Goal: Transaction & Acquisition: Subscribe to service/newsletter

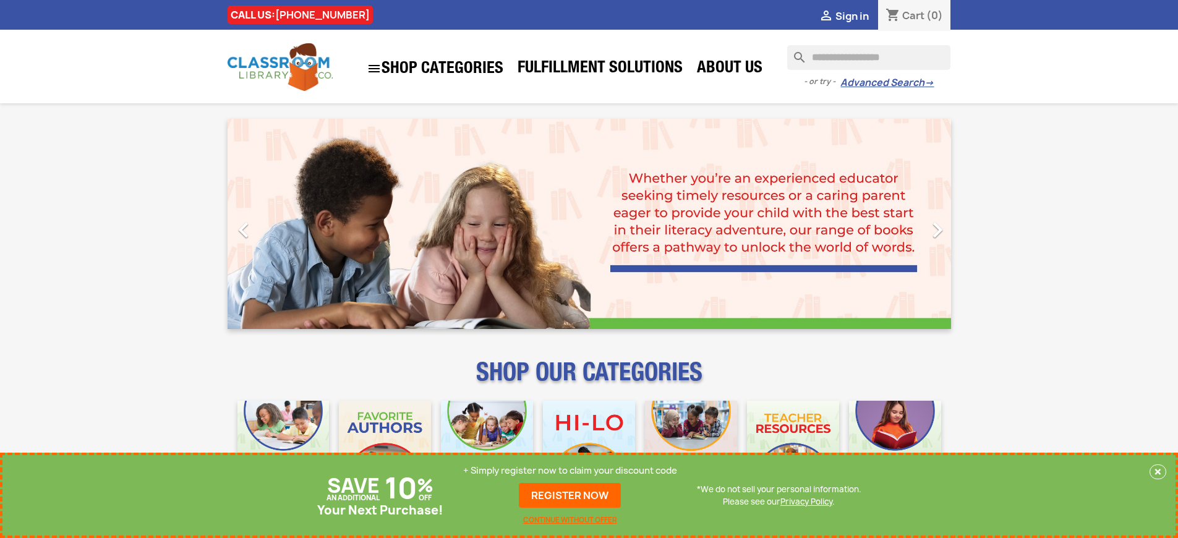
click at [570, 471] on p "+ Simply register now to claim your discount code" at bounding box center [570, 470] width 214 height 12
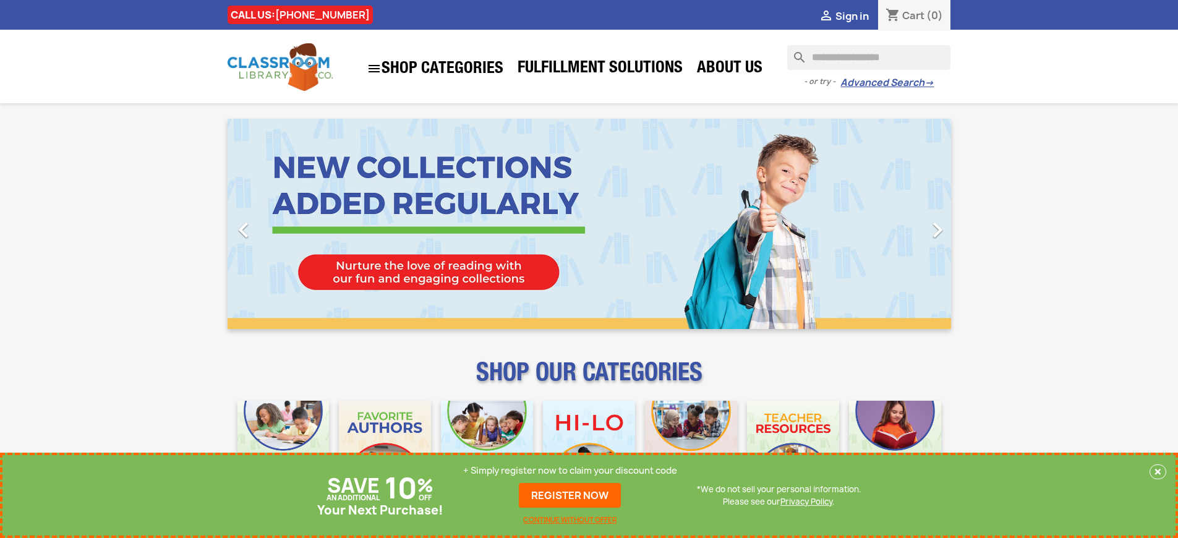
click at [570, 471] on p "+ Simply register now to claim your discount code" at bounding box center [570, 470] width 214 height 12
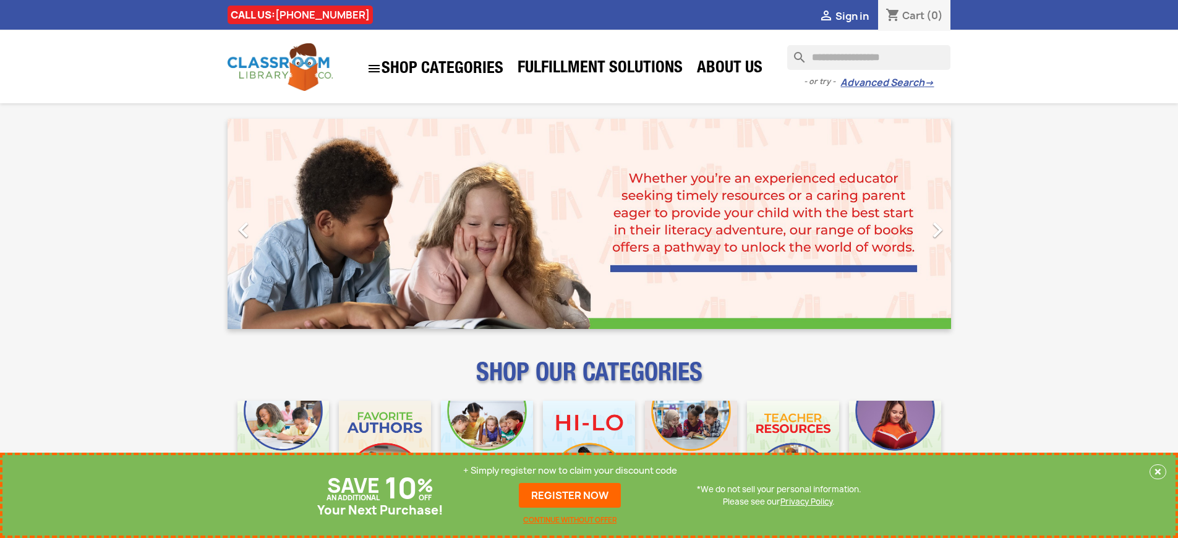
click at [570, 471] on p "+ Simply register now to claim your discount code" at bounding box center [570, 470] width 214 height 12
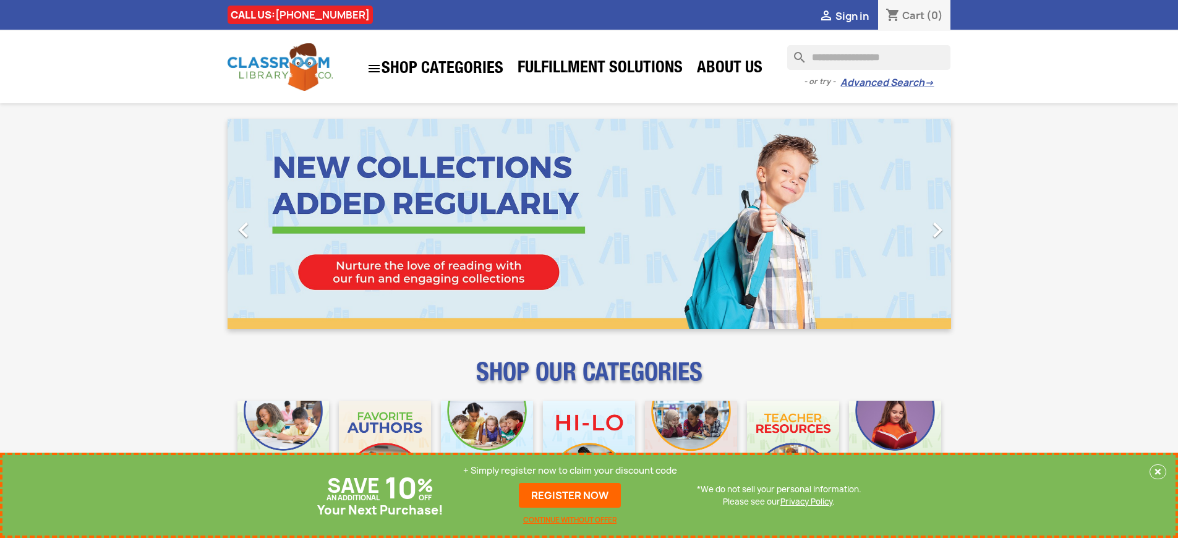
click at [570, 471] on p "+ Simply register now to claim your discount code" at bounding box center [570, 470] width 214 height 12
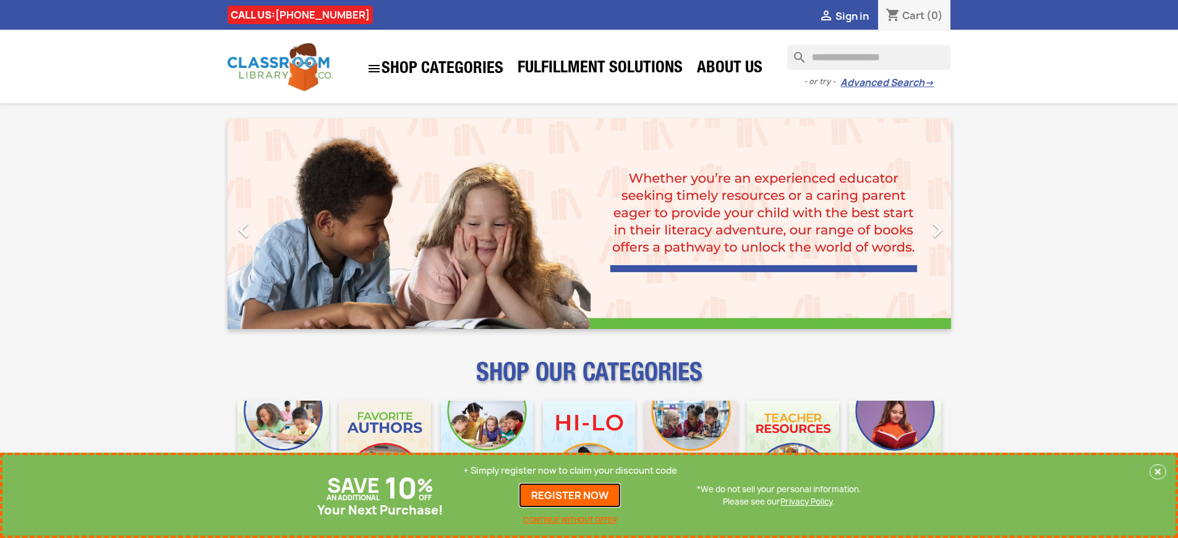
click at [570, 495] on link "REGISTER NOW" at bounding box center [570, 495] width 102 height 25
click at [570, 471] on p "+ Simply register now to claim your discount code" at bounding box center [570, 470] width 214 height 12
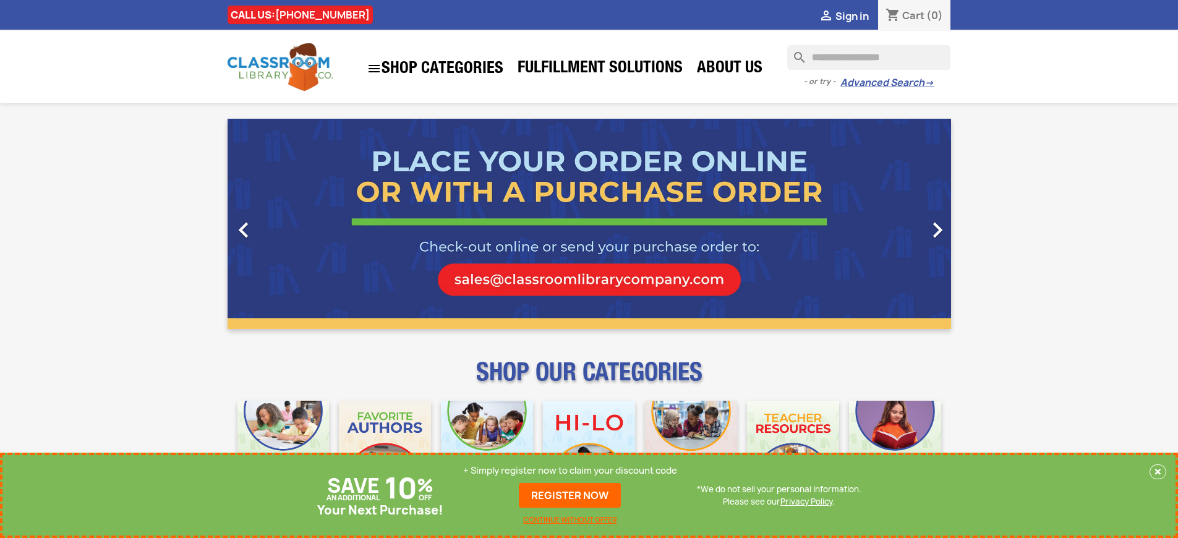
click at [570, 471] on p "+ Simply register now to claim your discount code" at bounding box center [570, 470] width 214 height 12
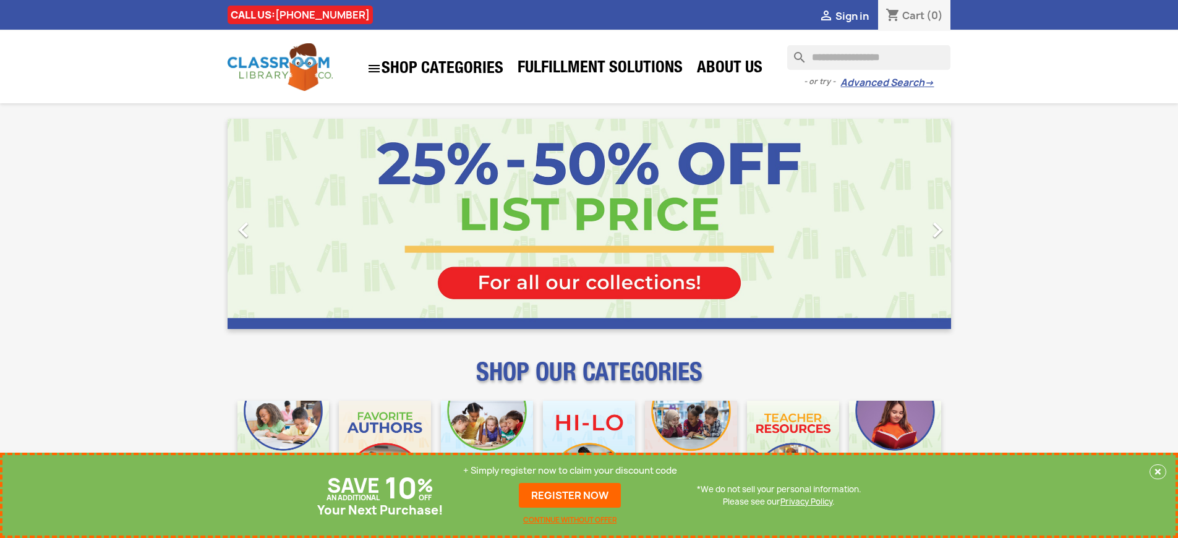
click at [570, 471] on p "+ Simply register now to claim your discount code" at bounding box center [570, 470] width 214 height 12
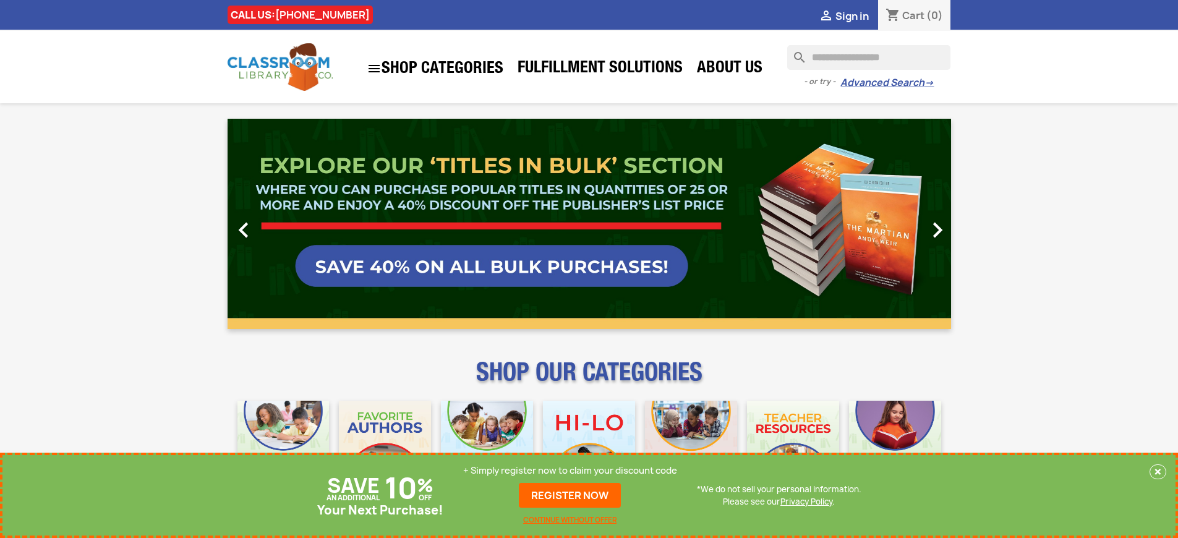
click at [570, 495] on link "REGISTER NOW" at bounding box center [570, 495] width 102 height 25
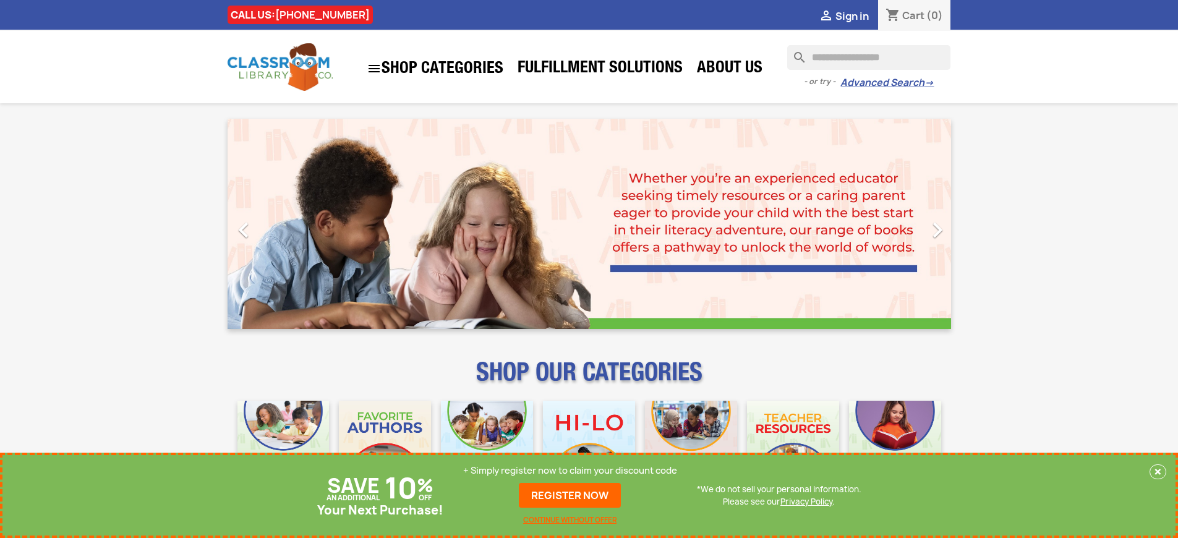
click at [570, 471] on p "+ Simply register now to claim your discount code" at bounding box center [570, 470] width 214 height 12
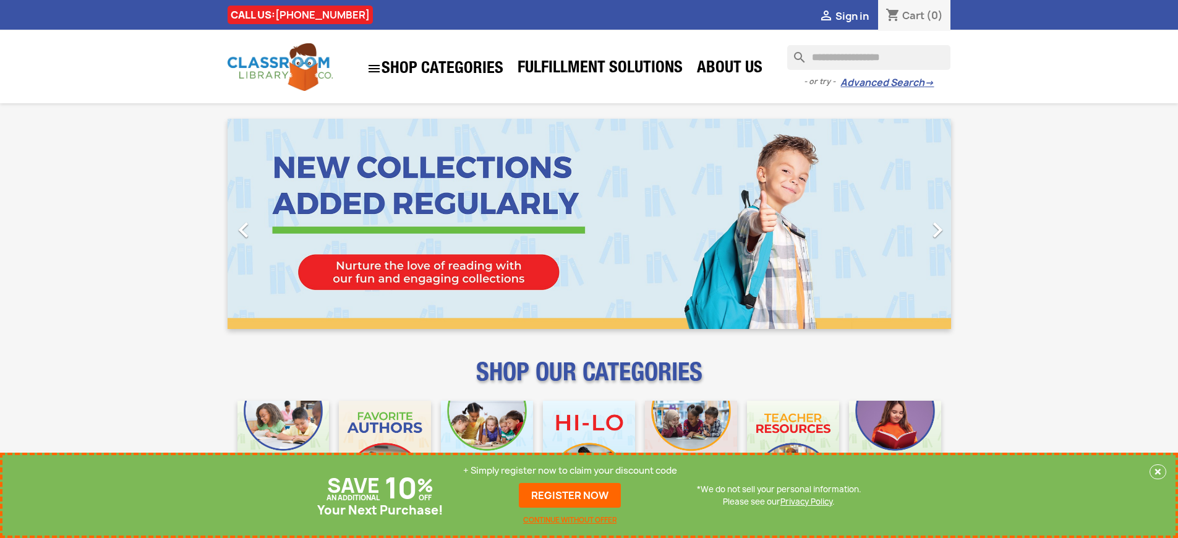
click at [570, 471] on p "+ Simply register now to claim your discount code" at bounding box center [570, 470] width 214 height 12
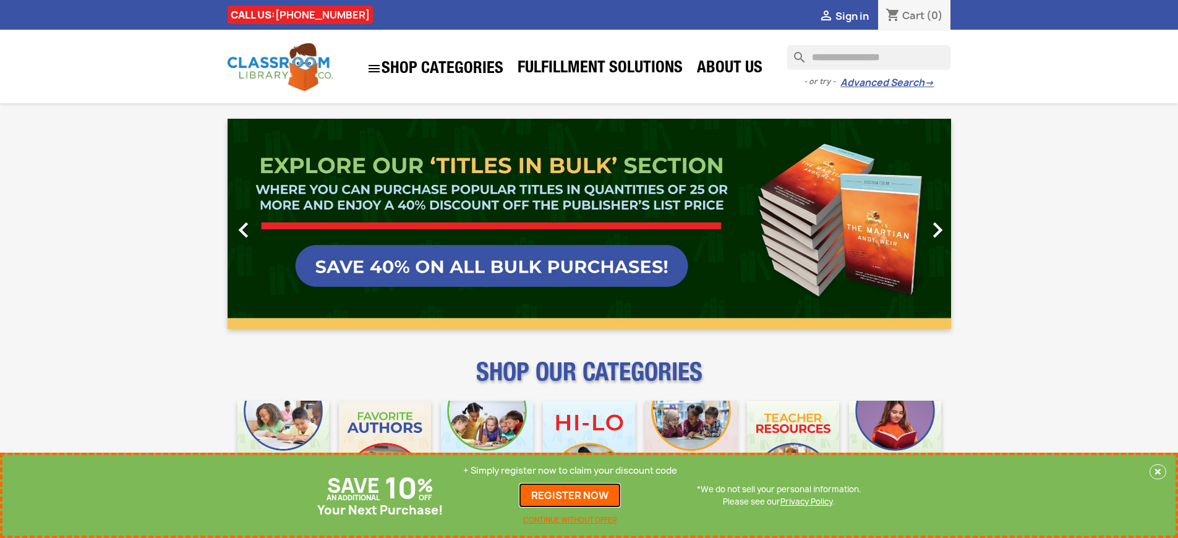
click at [570, 495] on link "REGISTER NOW" at bounding box center [570, 495] width 102 height 25
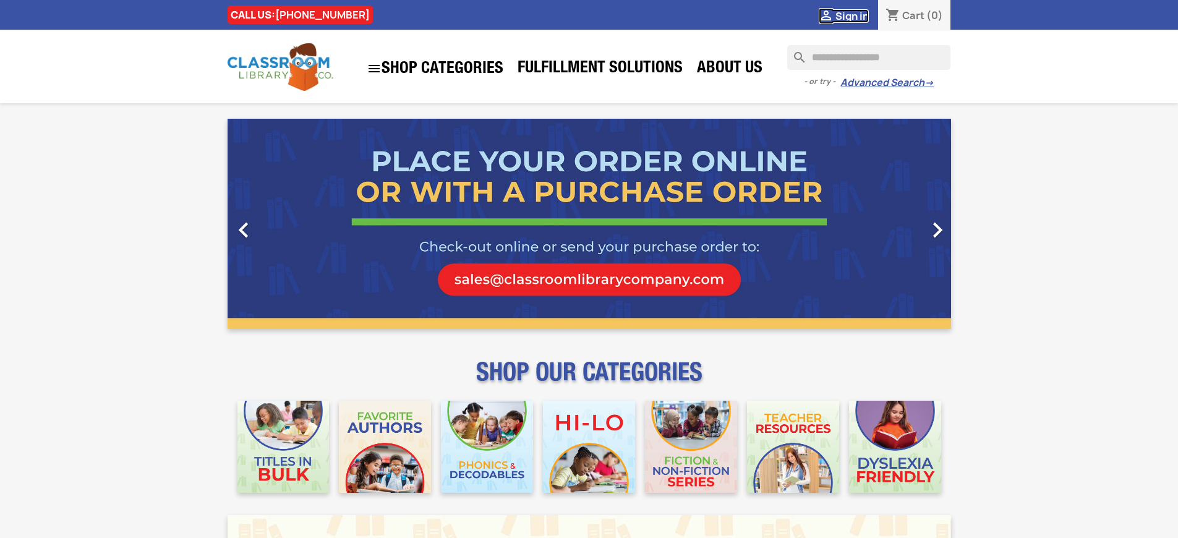
click at [851, 15] on span "Sign in" at bounding box center [851, 16] width 33 height 14
